Goal: Task Accomplishment & Management: Manage account settings

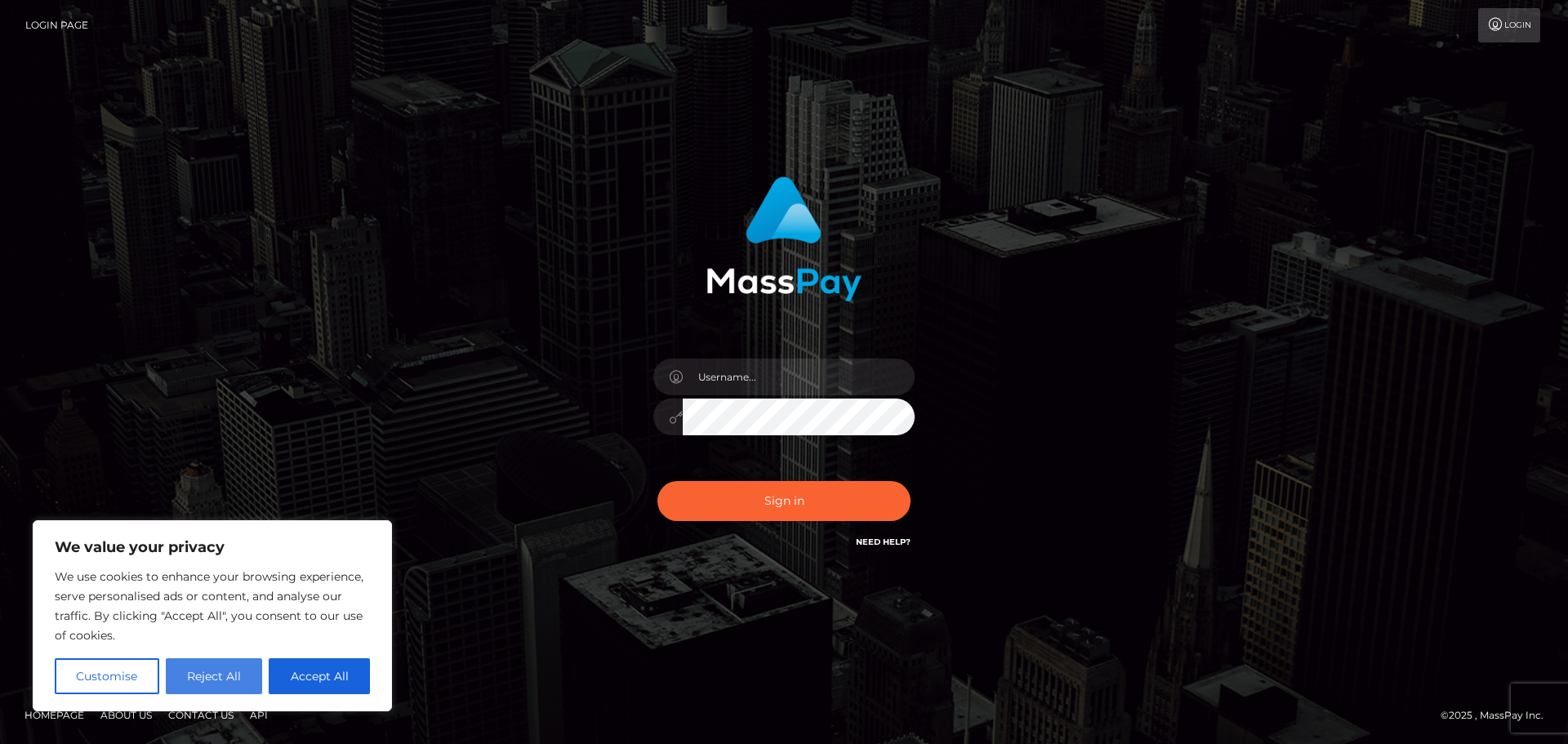
click at [227, 680] on button "Reject All" at bounding box center [214, 676] width 97 height 36
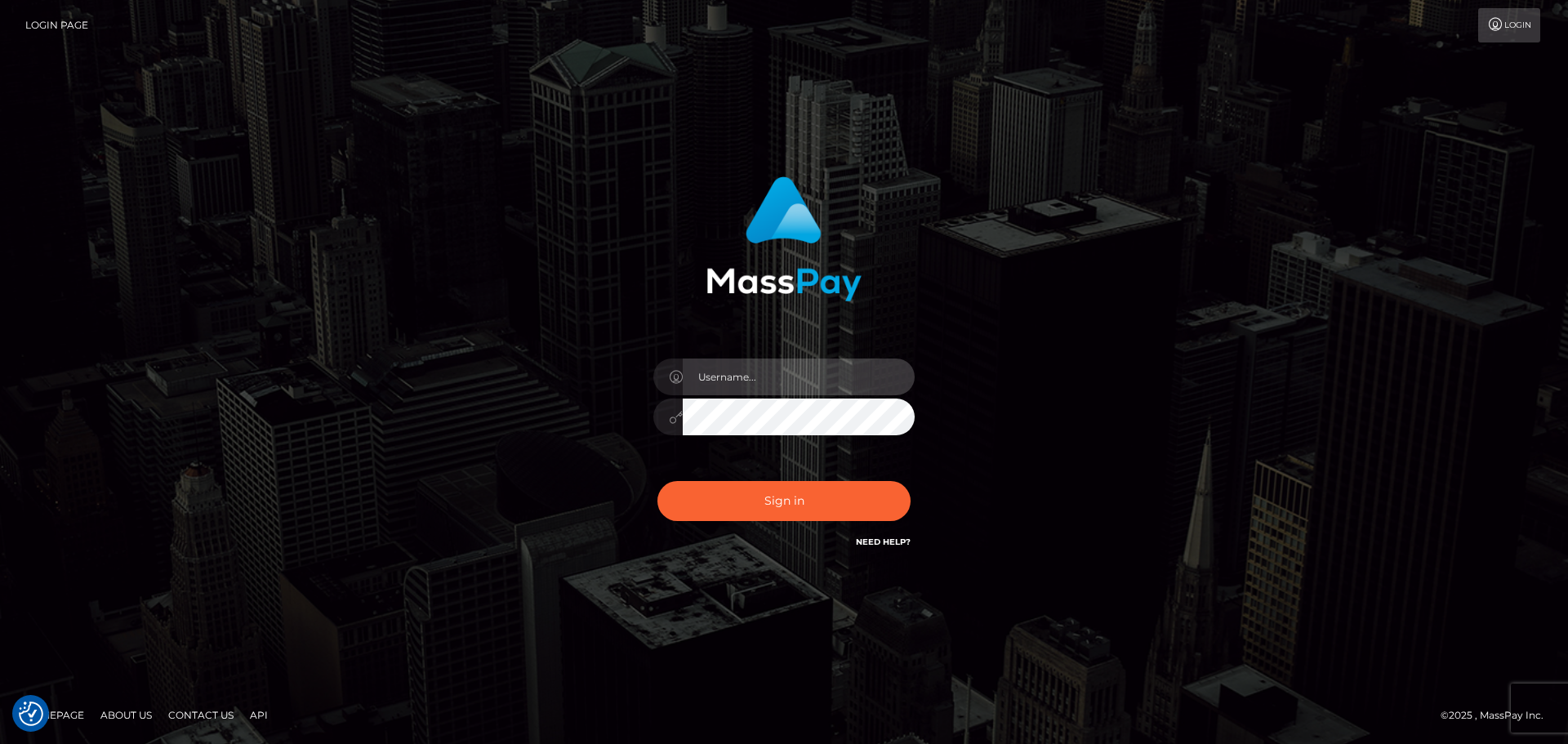
click at [815, 374] on input "text" at bounding box center [799, 377] width 232 height 37
type input "ahslybelmontex@gmail.com"
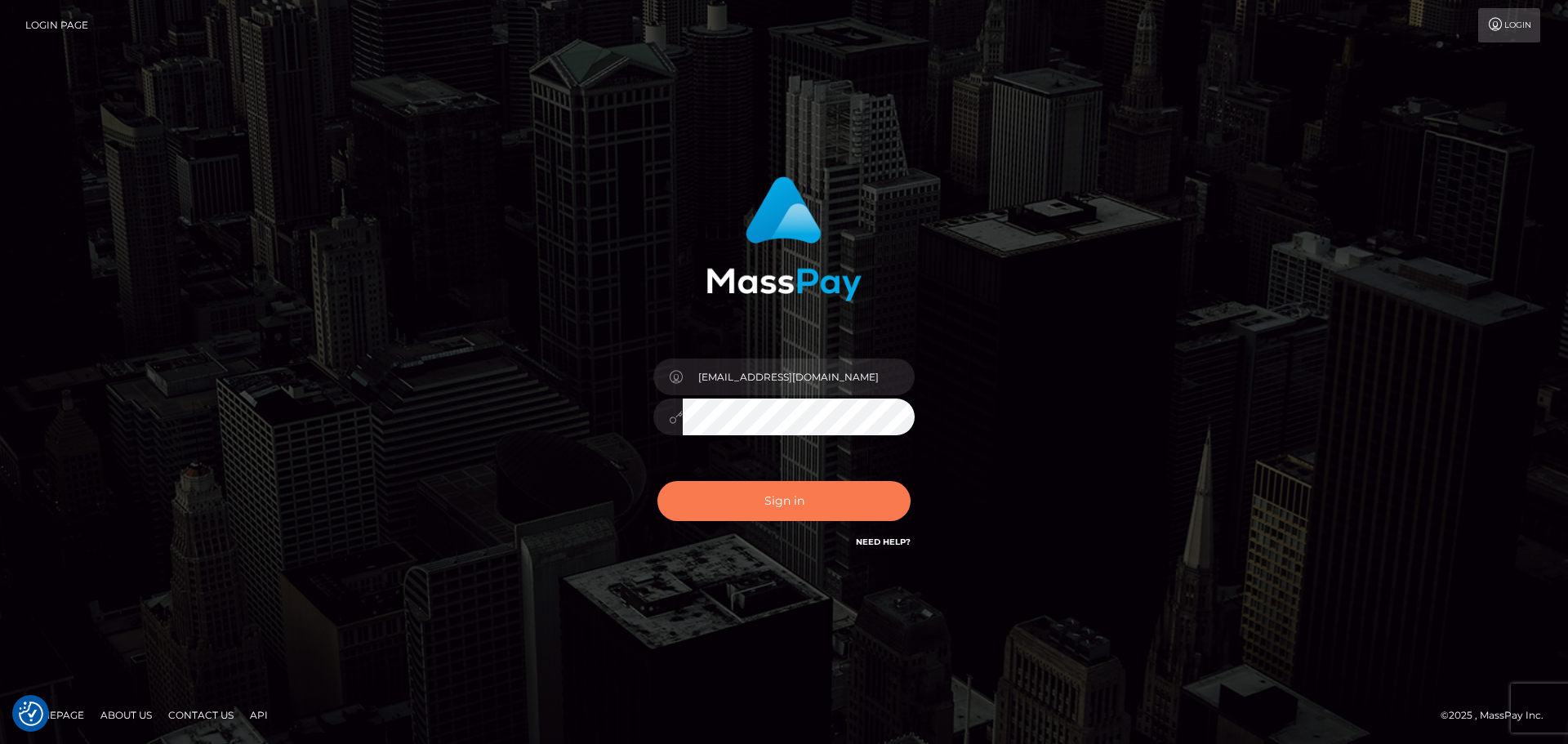
click at [782, 504] on button "Sign in" at bounding box center [784, 501] width 253 height 40
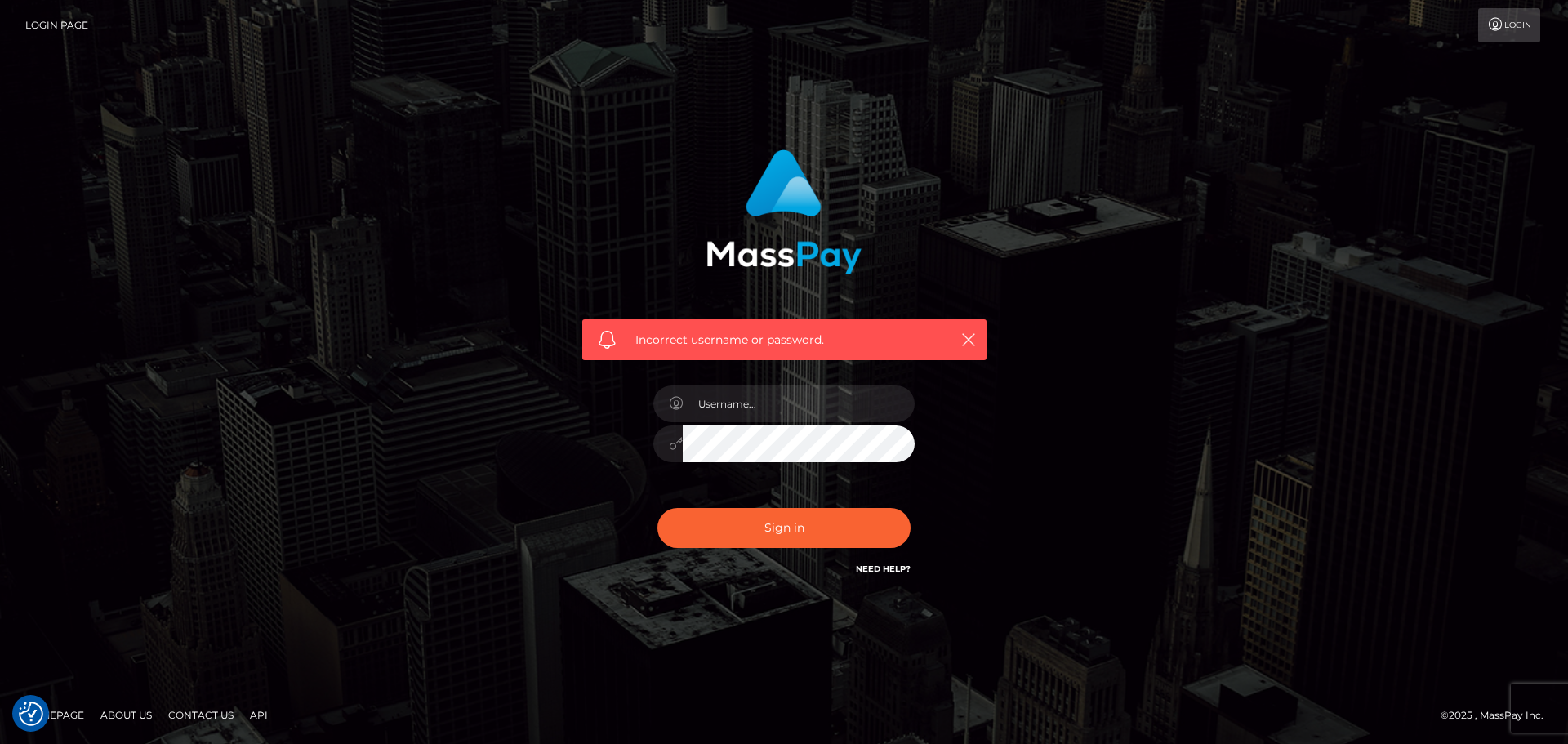
click at [1501, 19] on icon at bounding box center [1496, 24] width 17 height 13
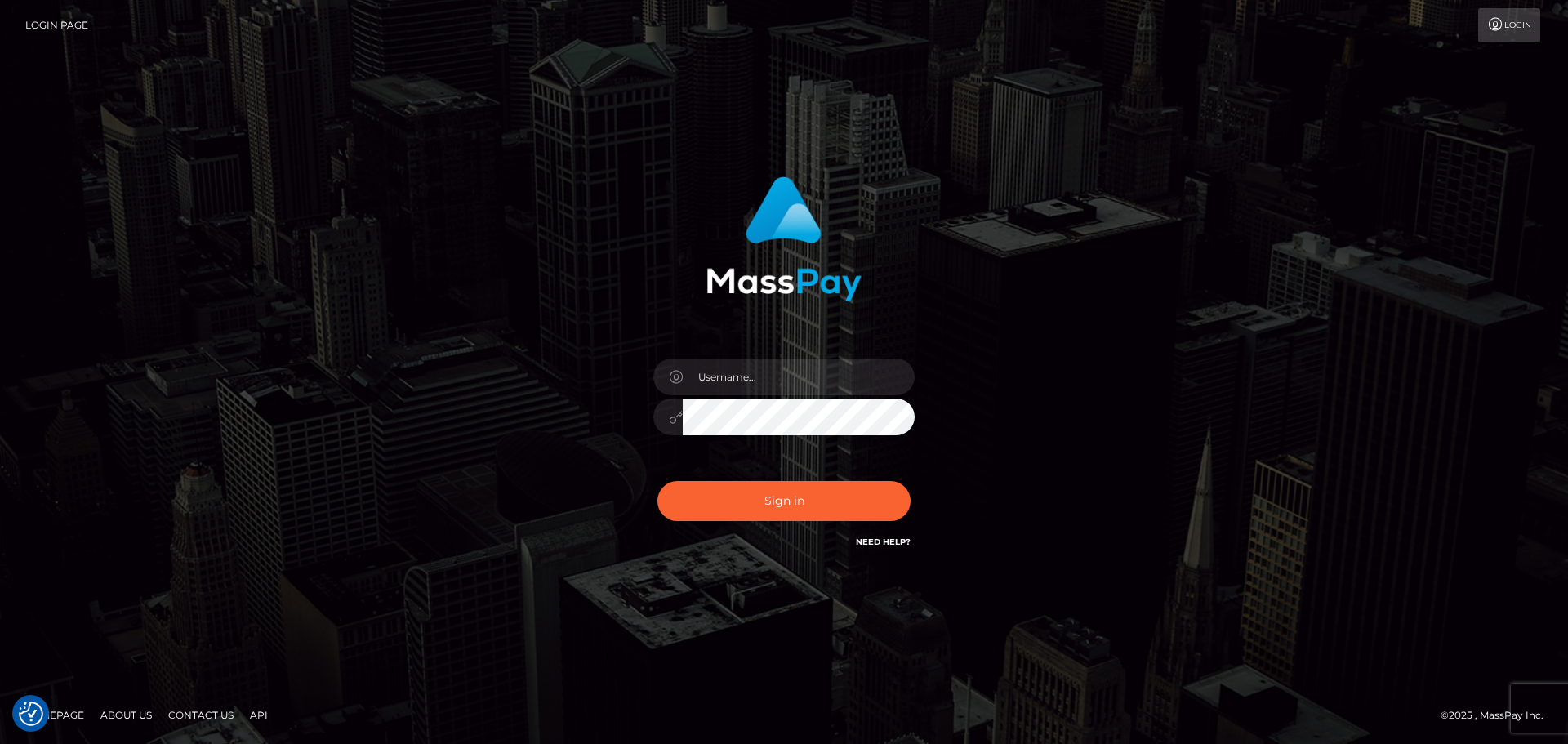
click at [82, 34] on link "Login Page" at bounding box center [56, 25] width 63 height 34
